Goal: Information Seeking & Learning: Learn about a topic

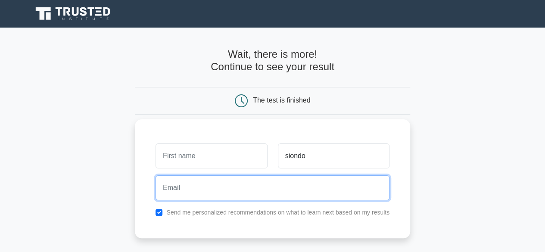
click at [238, 192] on input "email" at bounding box center [272, 187] width 234 height 25
type input "maxwellsiondo73@gmail.com"
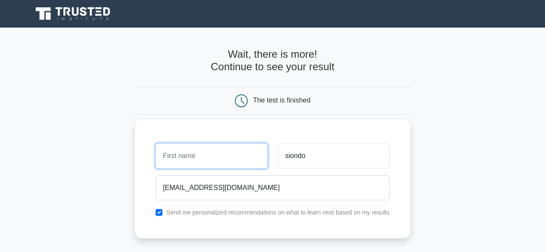
click at [180, 158] on input "text" at bounding box center [210, 155] width 111 height 25
type input "maxwell"
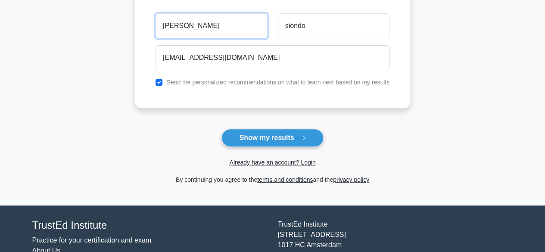
scroll to position [133, 0]
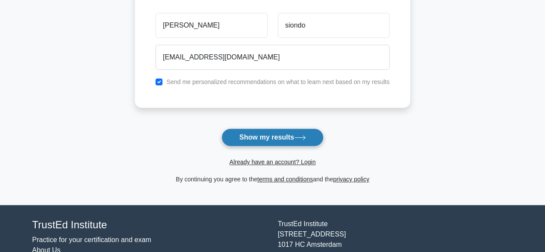
click at [292, 137] on button "Show my results" at bounding box center [272, 137] width 102 height 18
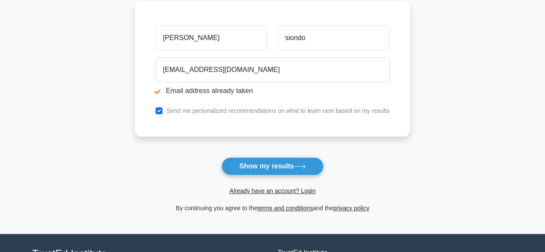
scroll to position [152, 0]
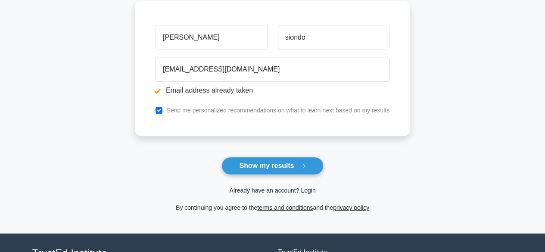
click at [272, 189] on link "Already have an account? Login" at bounding box center [272, 190] width 86 height 7
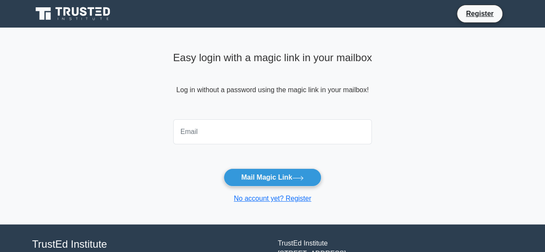
type input "[EMAIL_ADDRESS][DOMAIN_NAME]"
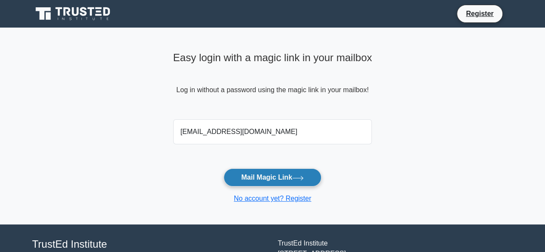
click at [273, 179] on button "Mail Magic Link" at bounding box center [272, 177] width 98 height 18
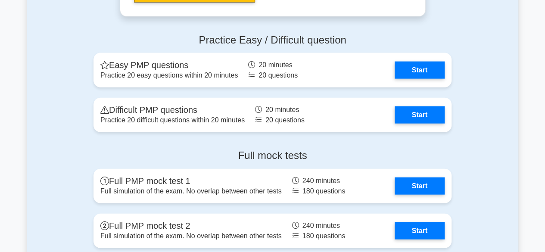
scroll to position [946, 0]
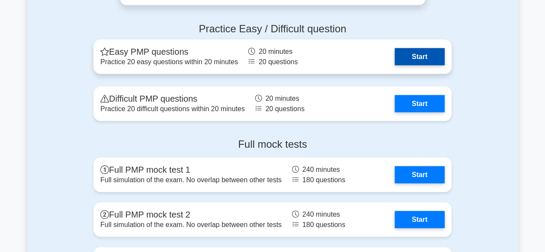
click at [418, 58] on link "Start" at bounding box center [419, 56] width 50 height 17
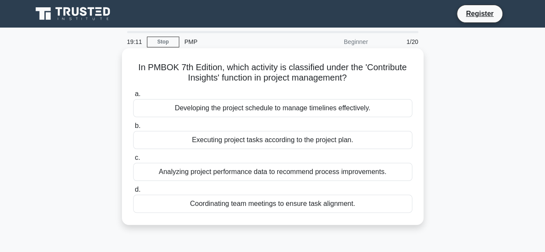
click at [280, 172] on div "Analyzing project performance data to recommend process improvements." at bounding box center [272, 172] width 279 height 18
click at [133, 161] on input "c. Analyzing project performance data to recommend process improvements." at bounding box center [133, 158] width 0 height 6
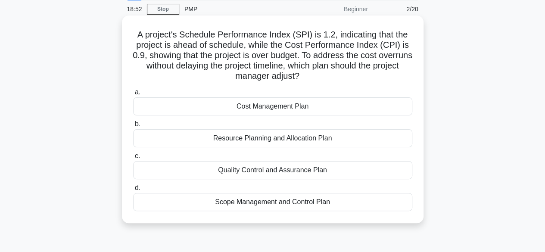
scroll to position [39, 0]
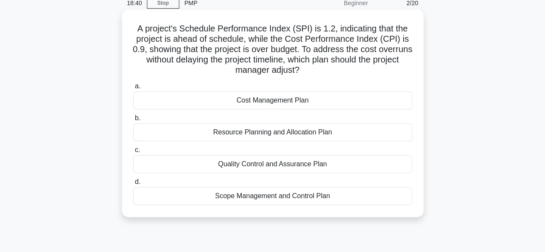
click at [285, 102] on div "Cost Management Plan" at bounding box center [272, 100] width 279 height 18
click at [133, 89] on input "a. Cost Management Plan" at bounding box center [133, 87] width 0 height 6
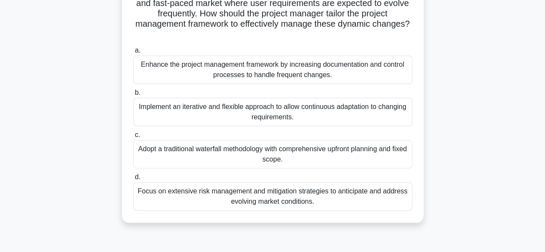
scroll to position [75, 0]
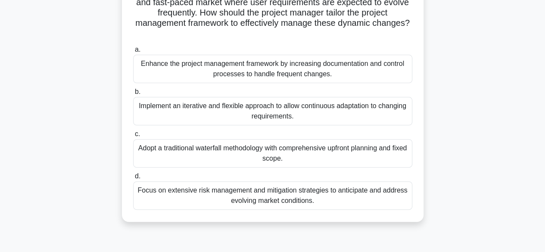
click at [270, 108] on div "Implement an iterative and flexible approach to allow continuous adaptation to …" at bounding box center [272, 111] width 279 height 28
click at [133, 95] on input "b. Implement an iterative and flexible approach to allow continuous adaptation …" at bounding box center [133, 92] width 0 height 6
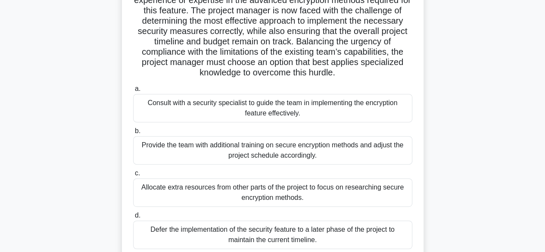
scroll to position [125, 0]
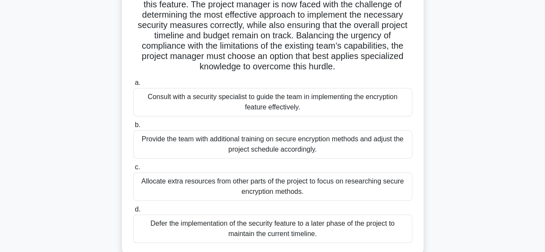
click at [251, 147] on div "Provide the team with additional training on secure encryption methods and adju…" at bounding box center [272, 144] width 279 height 28
click at [133, 128] on input "b. Provide the team with additional training on secure encryption methods and a…" at bounding box center [133, 125] width 0 height 6
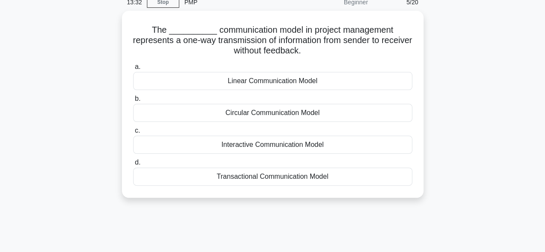
scroll to position [0, 0]
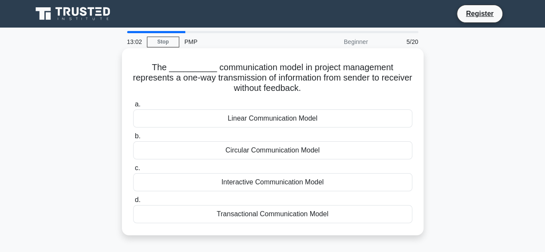
click at [266, 118] on div "Linear Communication Model" at bounding box center [272, 118] width 279 height 18
click at [133, 107] on input "a. Linear Communication Model" at bounding box center [133, 105] width 0 height 6
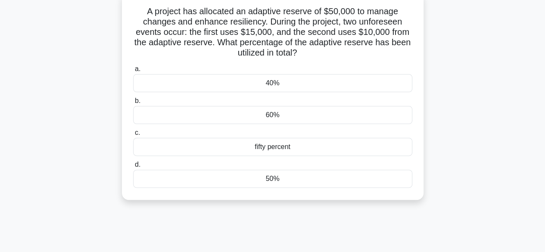
scroll to position [65, 0]
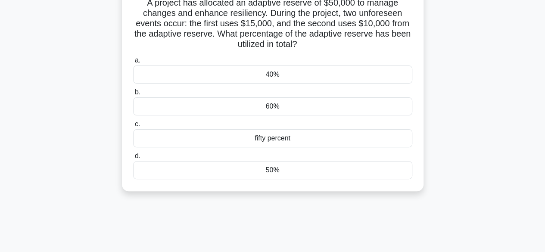
click at [271, 169] on div "50%" at bounding box center [272, 170] width 279 height 18
click at [133, 159] on input "d. 50%" at bounding box center [133, 156] width 0 height 6
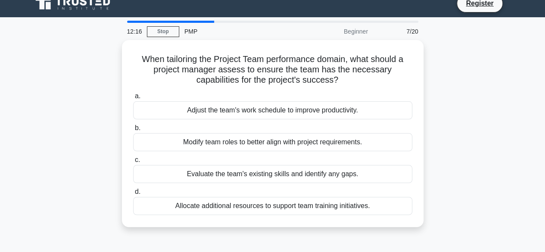
scroll to position [0, 0]
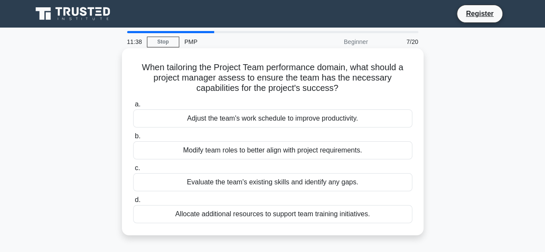
click at [322, 183] on div "Evaluate the team's existing skills and identify any gaps." at bounding box center [272, 182] width 279 height 18
click at [133, 171] on input "c. Evaluate the team's existing skills and identify any gaps." at bounding box center [133, 168] width 0 height 6
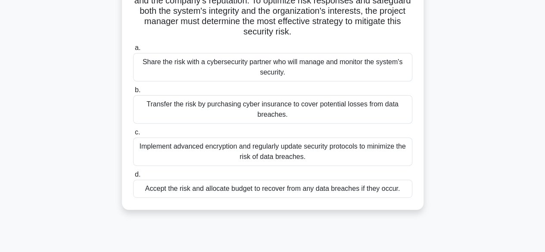
scroll to position [108, 0]
click at [303, 156] on div "Implement advanced encryption and regularly update security protocols to minimi…" at bounding box center [272, 151] width 279 height 28
click at [133, 135] on input "c. Implement advanced encryption and regularly update security protocols to min…" at bounding box center [133, 132] width 0 height 6
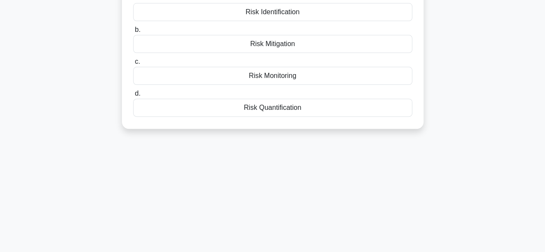
scroll to position [0, 0]
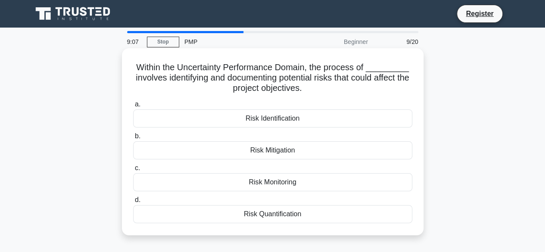
click at [278, 118] on div "Risk Identification" at bounding box center [272, 118] width 279 height 18
click at [133, 107] on input "a. Risk Identification" at bounding box center [133, 105] width 0 height 6
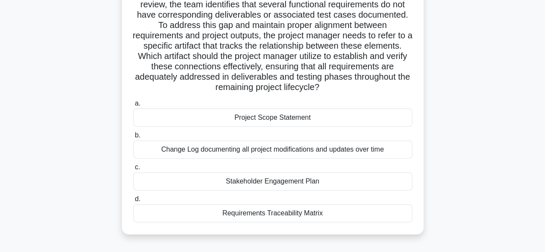
scroll to position [102, 0]
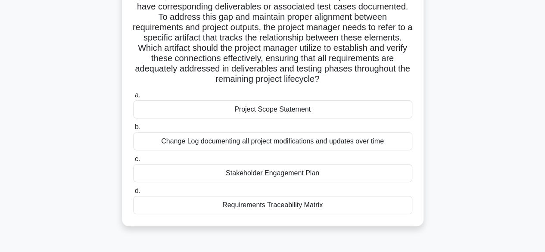
click at [272, 203] on div "Requirements Traceability Matrix" at bounding box center [272, 205] width 279 height 18
click at [133, 194] on input "d. Requirements Traceability Matrix" at bounding box center [133, 191] width 0 height 6
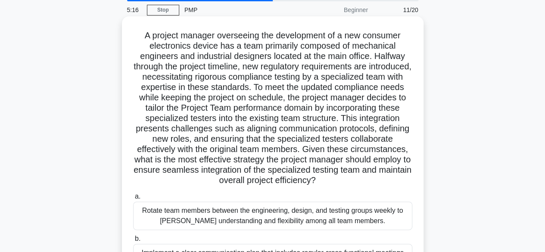
scroll to position [0, 0]
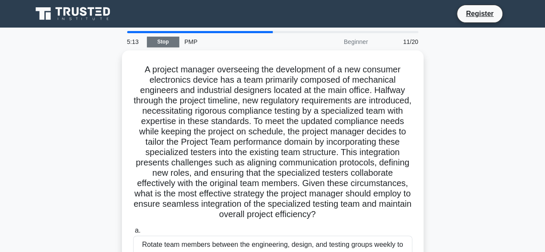
click at [155, 42] on link "Stop" at bounding box center [163, 42] width 32 height 11
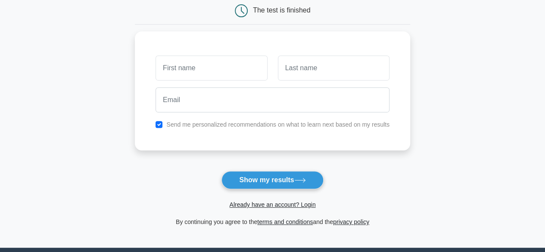
scroll to position [91, 0]
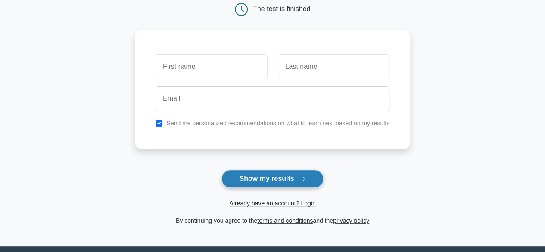
click at [269, 172] on button "Show my results" at bounding box center [272, 179] width 102 height 18
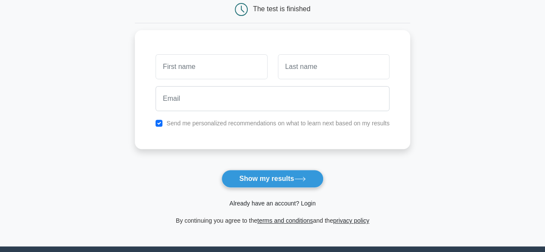
click at [274, 203] on link "Already have an account? Login" at bounding box center [272, 203] width 86 height 7
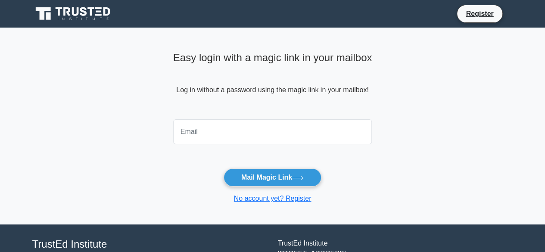
click at [199, 127] on input "email" at bounding box center [272, 131] width 199 height 25
type input "[EMAIL_ADDRESS][DOMAIN_NAME]"
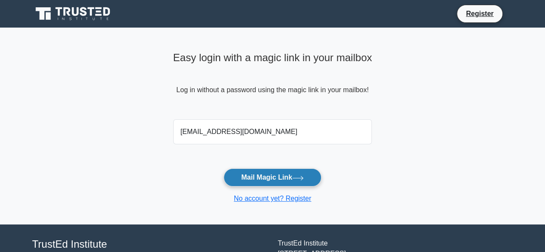
click at [282, 173] on button "Mail Magic Link" at bounding box center [272, 177] width 98 height 18
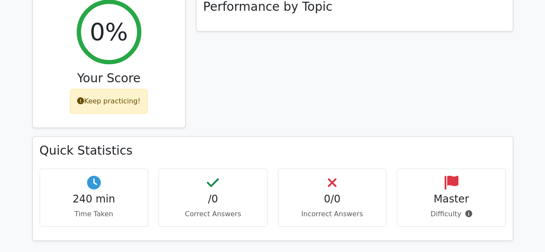
scroll to position [337, 0]
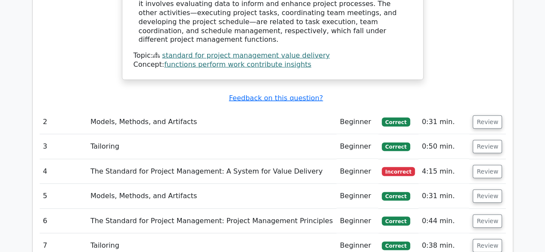
scroll to position [944, 0]
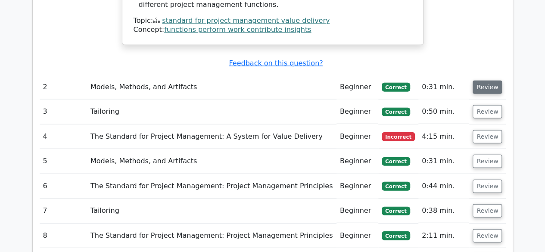
click at [490, 80] on button "Review" at bounding box center [486, 86] width 29 height 13
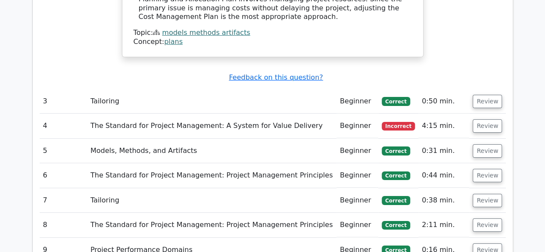
scroll to position [1380, 0]
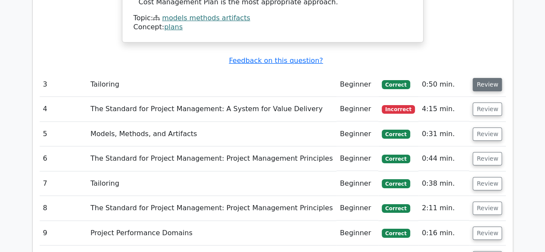
click at [482, 78] on button "Review" at bounding box center [486, 84] width 29 height 13
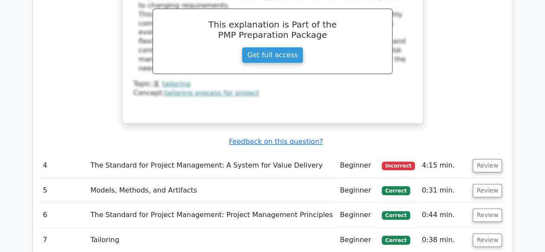
scroll to position [1716, 0]
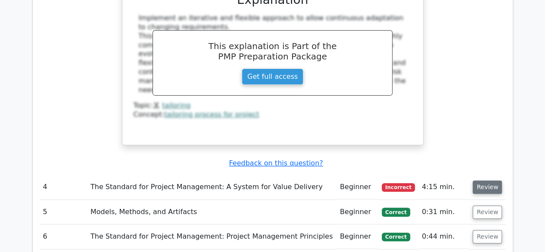
click at [488, 180] on button "Review" at bounding box center [486, 186] width 29 height 13
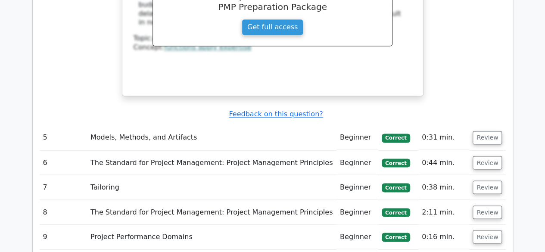
scroll to position [2308, 0]
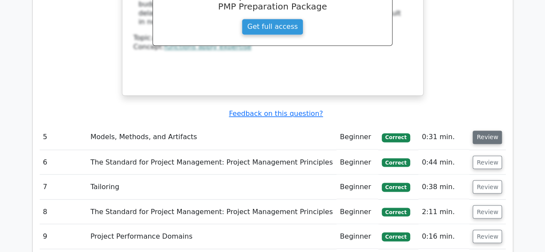
click at [489, 130] on button "Review" at bounding box center [486, 136] width 29 height 13
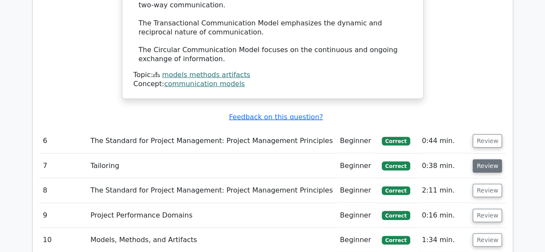
scroll to position [2690, 0]
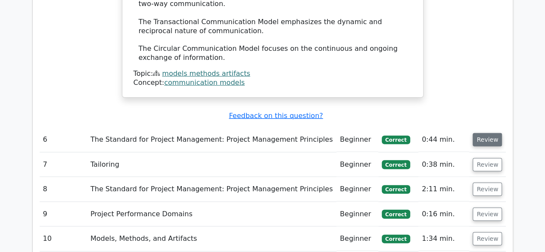
click at [486, 133] on button "Review" at bounding box center [486, 139] width 29 height 13
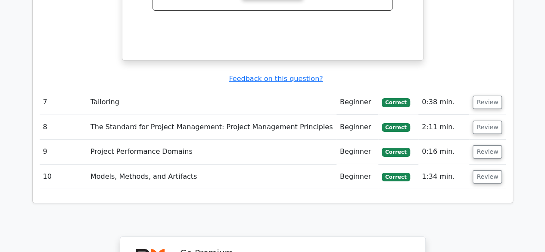
scroll to position [3137, 0]
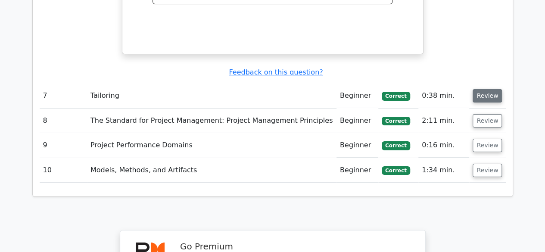
click at [484, 89] on button "Review" at bounding box center [486, 95] width 29 height 13
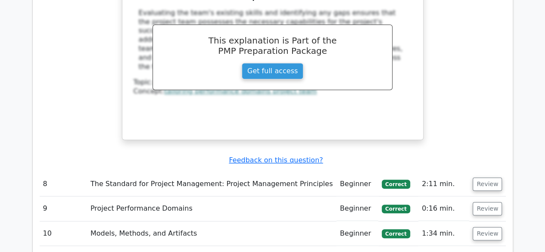
scroll to position [3419, 0]
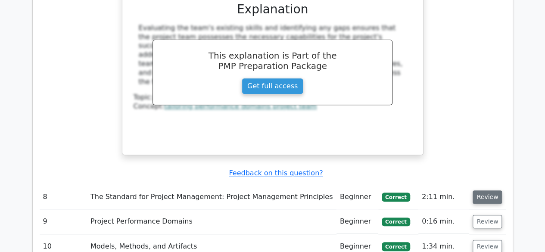
click at [486, 190] on button "Review" at bounding box center [486, 196] width 29 height 13
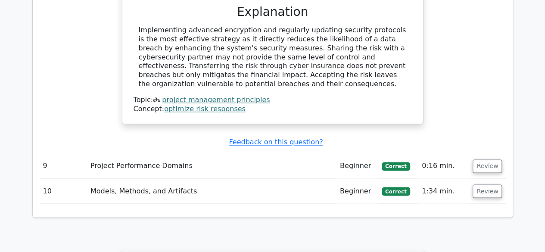
scroll to position [3898, 0]
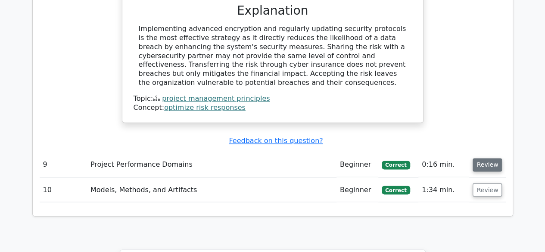
click at [488, 158] on button "Review" at bounding box center [486, 164] width 29 height 13
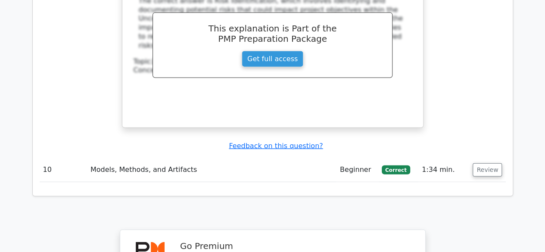
scroll to position [4290, 0]
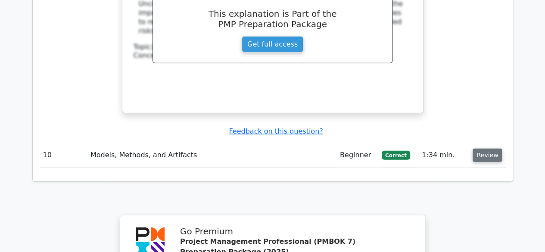
click at [481, 149] on button "Review" at bounding box center [486, 155] width 29 height 13
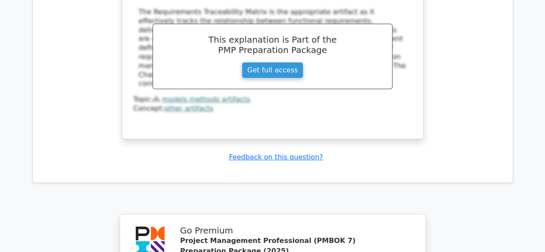
scroll to position [4972, 0]
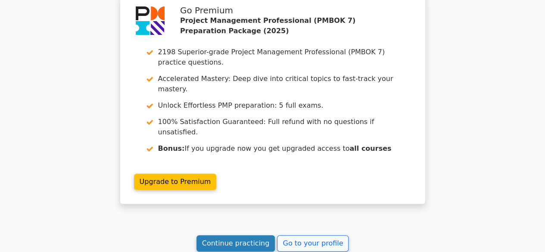
click at [222, 235] on link "Continue practicing" at bounding box center [235, 243] width 79 height 16
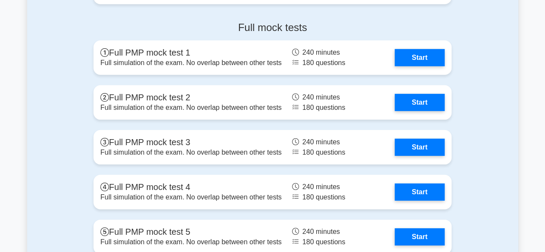
scroll to position [1232, 0]
